Goal: Information Seeking & Learning: Find specific fact

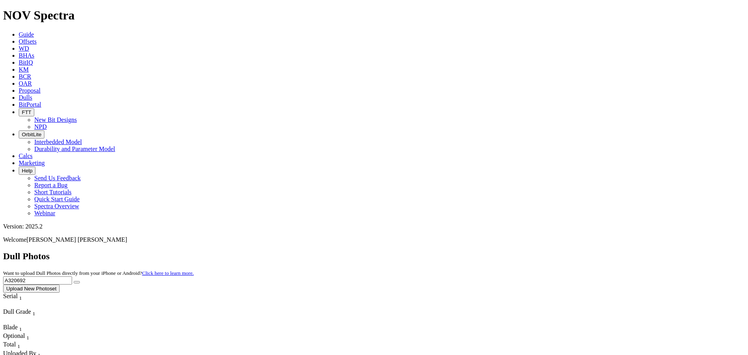
drag, startPoint x: 586, startPoint y: 36, endPoint x: 555, endPoint y: 35, distance: 30.8
click at [555, 251] on div "Dull Photos Want to upload Dull Photos directly from your iPhone or Android? Cl…" at bounding box center [374, 272] width 742 height 42
type input "TKF66-AQ1"
click at [74, 281] on button "submit" at bounding box center [77, 282] width 6 height 2
click at [34, 31] on link "Guide" at bounding box center [26, 34] width 15 height 7
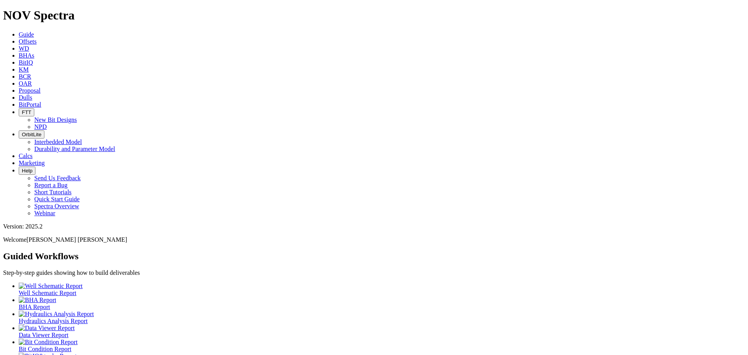
click at [19, 38] on icon at bounding box center [19, 41] width 0 height 7
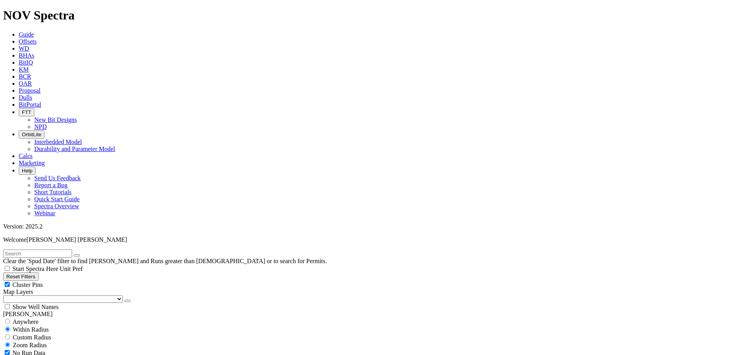
click at [32, 94] on span "Dulls" at bounding box center [26, 97] width 14 height 7
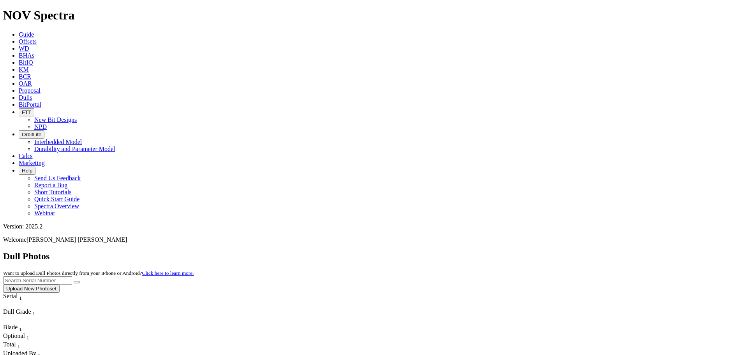
click at [72, 277] on input "text" at bounding box center [37, 281] width 69 height 8
click at [80, 281] on button "submit" at bounding box center [77, 282] width 6 height 2
drag, startPoint x: 581, startPoint y: 34, endPoint x: 547, endPoint y: 34, distance: 34.3
click at [547, 251] on div "Dull Photos Want to upload Dull Photos directly from your iPhone or Android? Cl…" at bounding box center [374, 272] width 742 height 42
click at [72, 277] on input "TKF66-AQ1" at bounding box center [37, 281] width 69 height 8
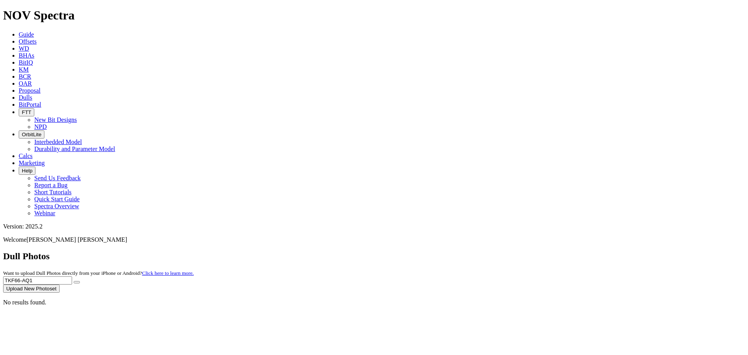
click at [72, 277] on input "TKF66-AQ1" at bounding box center [37, 281] width 69 height 8
click at [74, 281] on button "submit" at bounding box center [77, 282] width 6 height 2
drag, startPoint x: 579, startPoint y: 33, endPoint x: 557, endPoint y: 34, distance: 21.8
click at [557, 251] on div "Dull Photos Want to upload Dull Photos directly from your iPhone or Android? Cl…" at bounding box center [374, 272] width 742 height 42
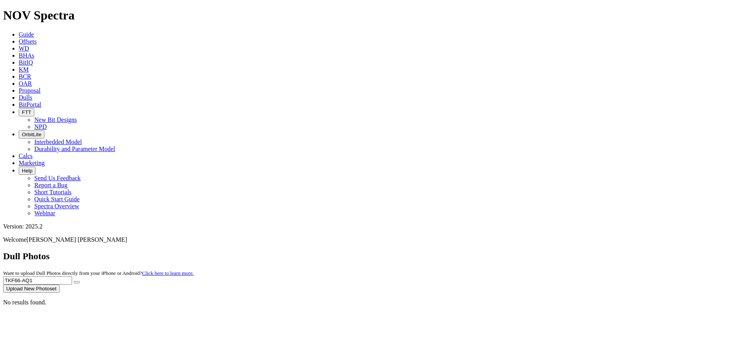
click at [80, 281] on button "submit" at bounding box center [77, 282] width 6 height 2
drag, startPoint x: 591, startPoint y: 34, endPoint x: 551, endPoint y: 28, distance: 41.3
click at [556, 251] on div "Dull Photos Want to upload Dull Photos directly from your iPhone or Android? Cl…" at bounding box center [374, 272] width 742 height 42
type input "AQ1"
click at [74, 281] on button "submit" at bounding box center [77, 282] width 6 height 2
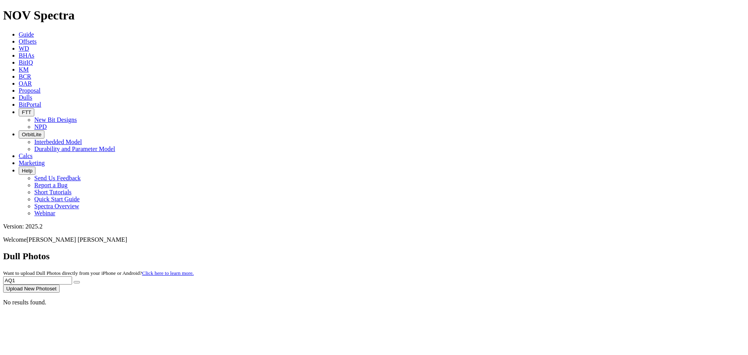
drag, startPoint x: 601, startPoint y: 32, endPoint x: 551, endPoint y: 35, distance: 50.8
click at [551, 251] on div "Dull Photos Want to upload Dull Photos directly from your iPhone or Android? Cl…" at bounding box center [374, 272] width 742 height 42
click at [32, 94] on span "Dulls" at bounding box center [26, 97] width 14 height 7
click at [32, 80] on link "OAR" at bounding box center [25, 83] width 13 height 7
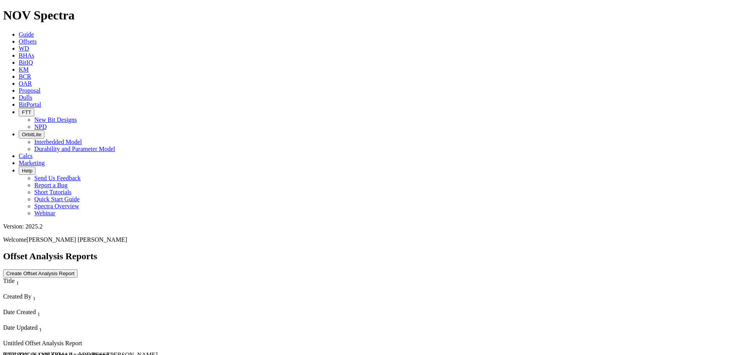
click at [19, 73] on icon at bounding box center [19, 76] width 0 height 7
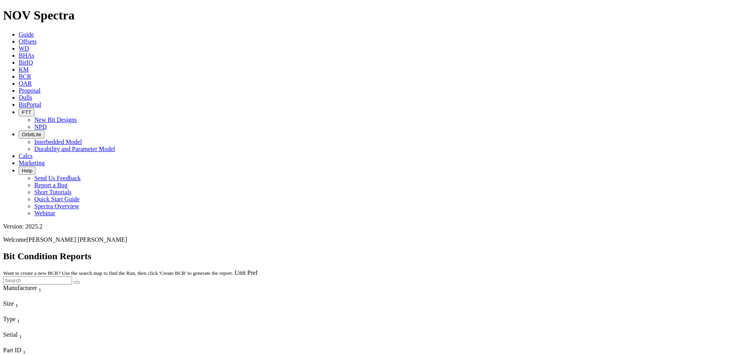
click at [5, 309] on icon "Column Menu" at bounding box center [4, 312] width 2 height 7
click at [72, 277] on input "text" at bounding box center [37, 281] width 69 height 8
type input "12.25"
click at [80, 281] on button "submit" at bounding box center [77, 282] width 6 height 2
drag, startPoint x: 654, startPoint y: 35, endPoint x: 626, endPoint y: 36, distance: 27.7
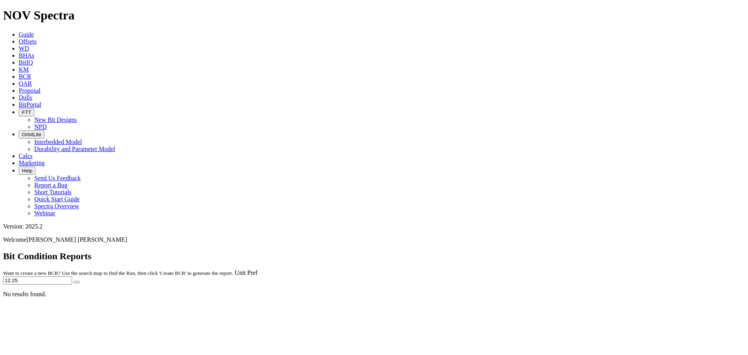
click at [626, 270] on span "Unit Pref 12.25" at bounding box center [374, 277] width 742 height 15
click at [19, 73] on icon at bounding box center [19, 76] width 0 height 7
click at [29, 66] on span "KM" at bounding box center [24, 69] width 10 height 7
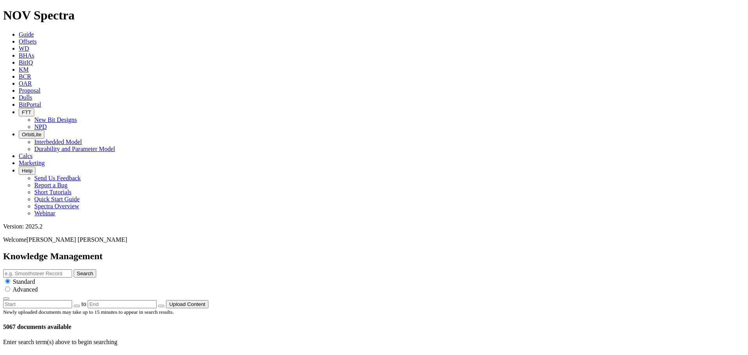
click at [31, 73] on span "BCR" at bounding box center [25, 76] width 12 height 7
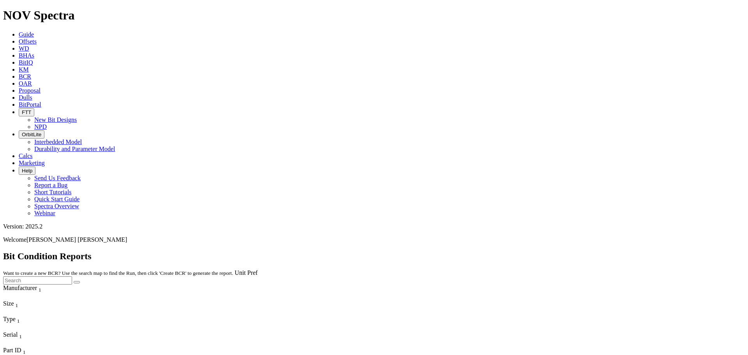
click at [5, 309] on icon "Column Menu" at bounding box center [4, 312] width 2 height 7
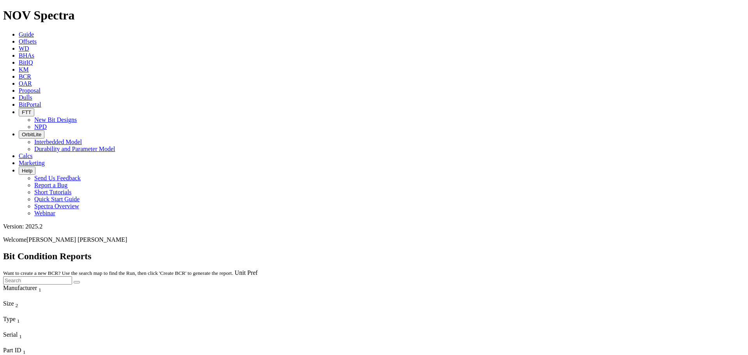
click at [5, 309] on icon "Column Menu" at bounding box center [4, 312] width 2 height 7
